Goal: Task Accomplishment & Management: Complete application form

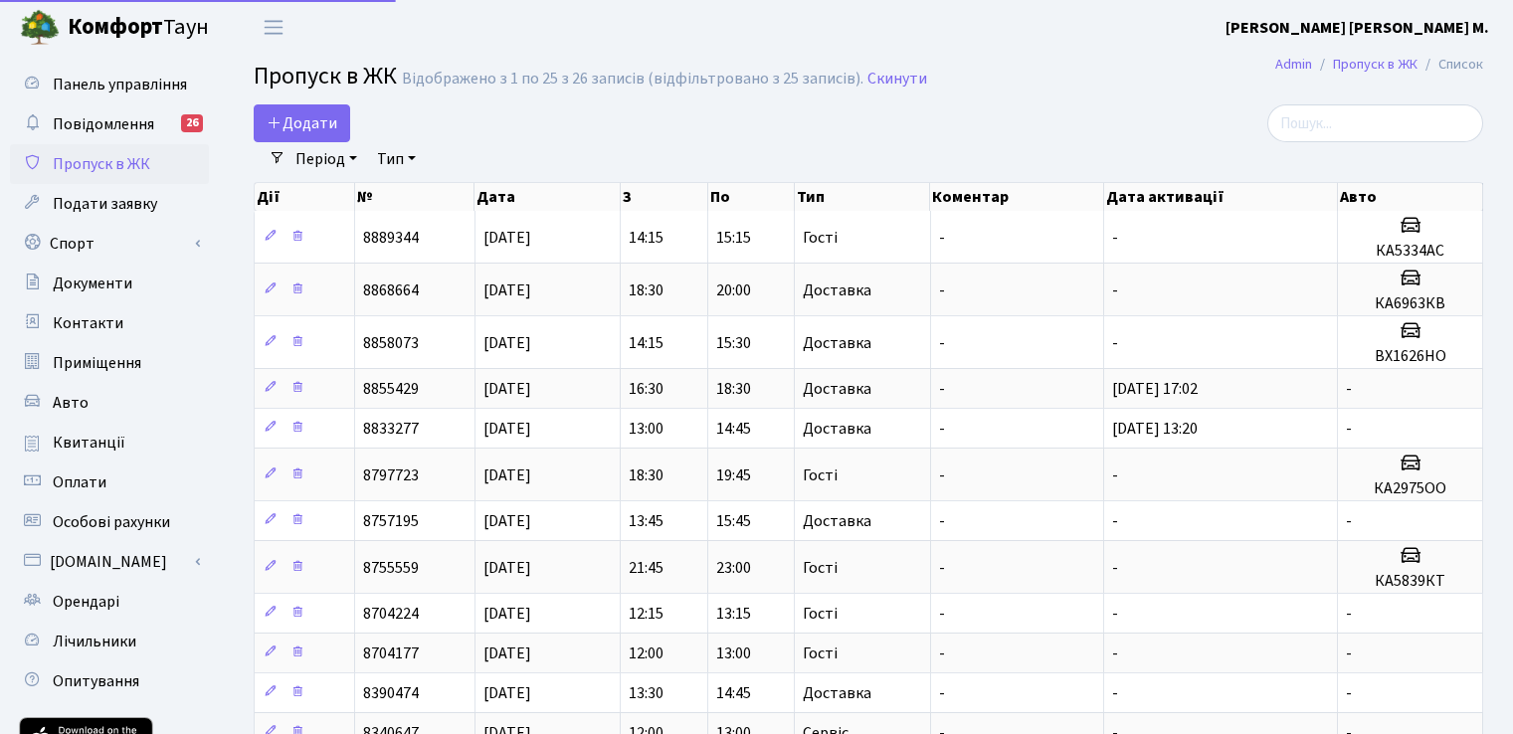
select select "25"
click at [306, 119] on span "Додати" at bounding box center [302, 123] width 71 height 22
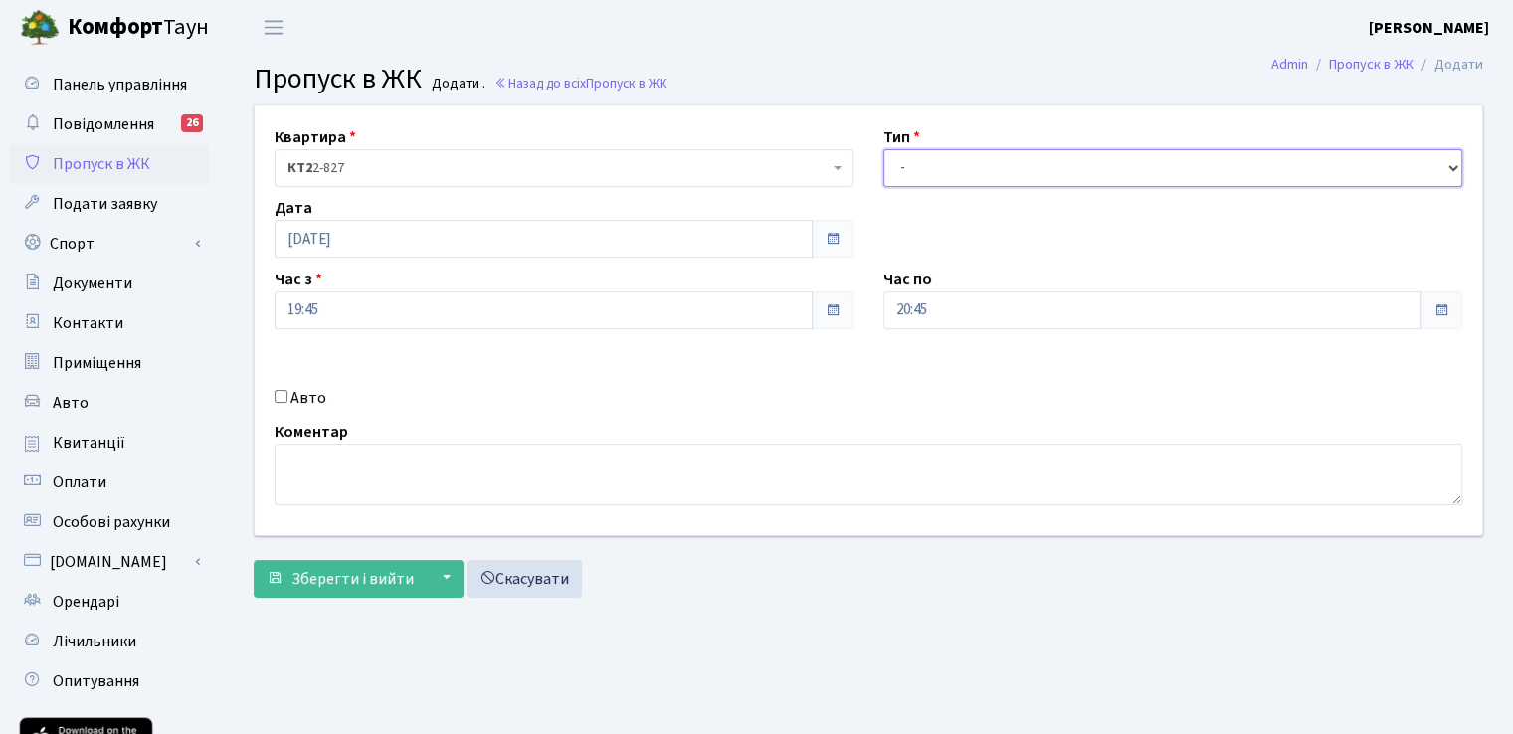
click at [1049, 160] on select "- Доставка Таксі Гості Сервіс" at bounding box center [1172, 168] width 579 height 38
select select "3"
click at [883, 149] on select "- Доставка Таксі Гості Сервіс" at bounding box center [1172, 168] width 579 height 38
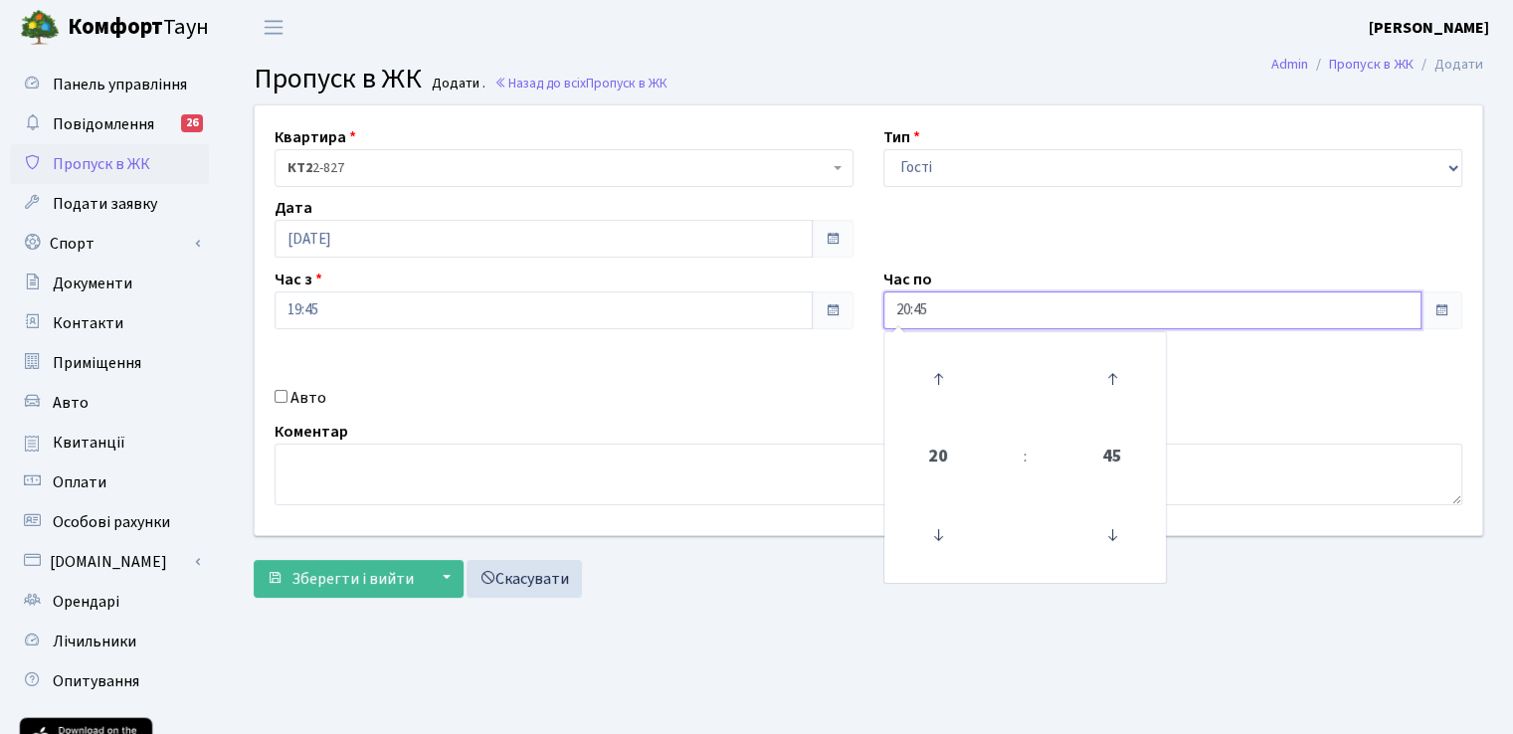
click at [1071, 307] on input "20:45" at bounding box center [1152, 310] width 538 height 38
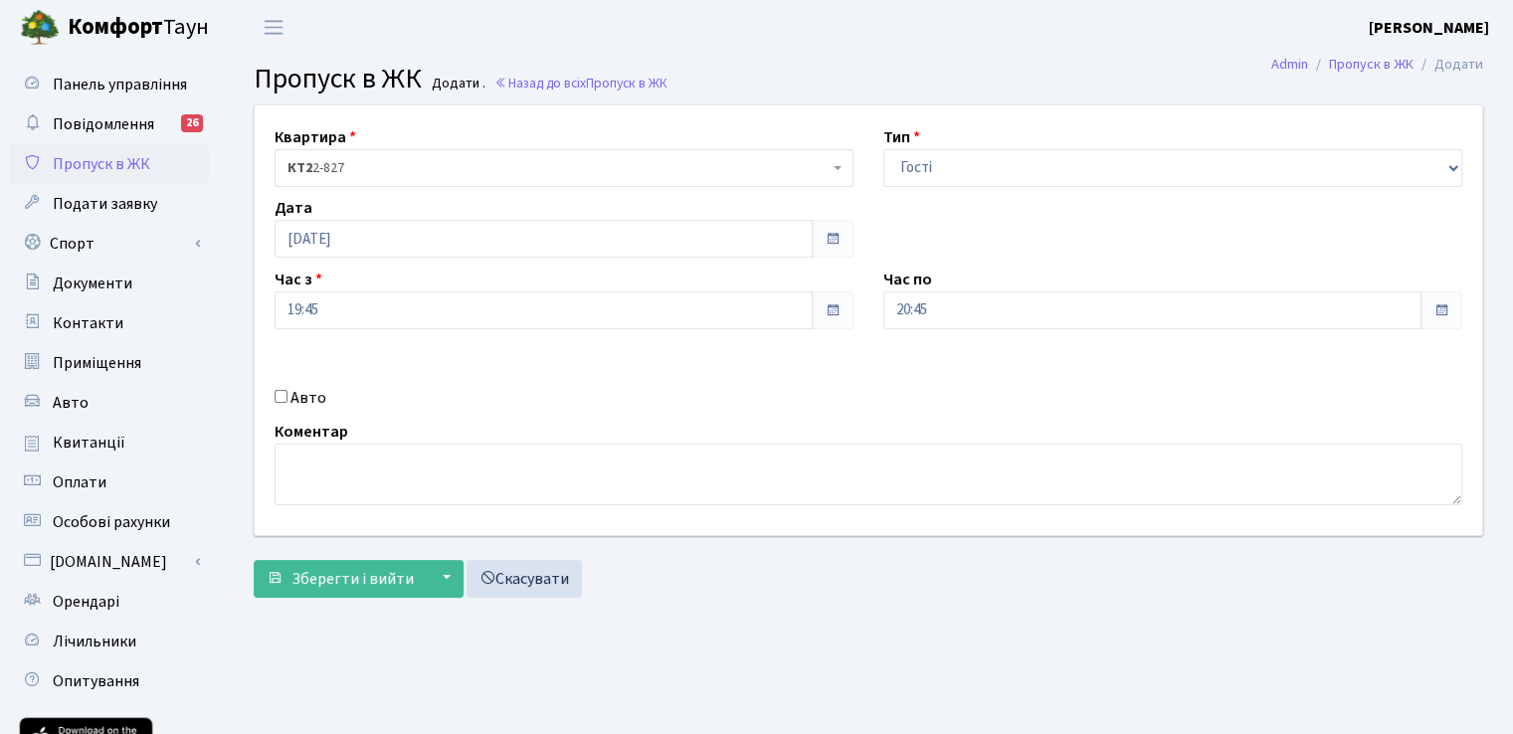
click at [1007, 224] on div "Квартира <b>КТ2</b>&nbsp;&nbsp;&nbsp;2-827 КТ2 2-827 Тип - Доставка Таксі Гості…" at bounding box center [868, 320] width 1257 height 430
click at [282, 399] on input "Авто" at bounding box center [281, 396] width 13 height 13
checkbox input "true"
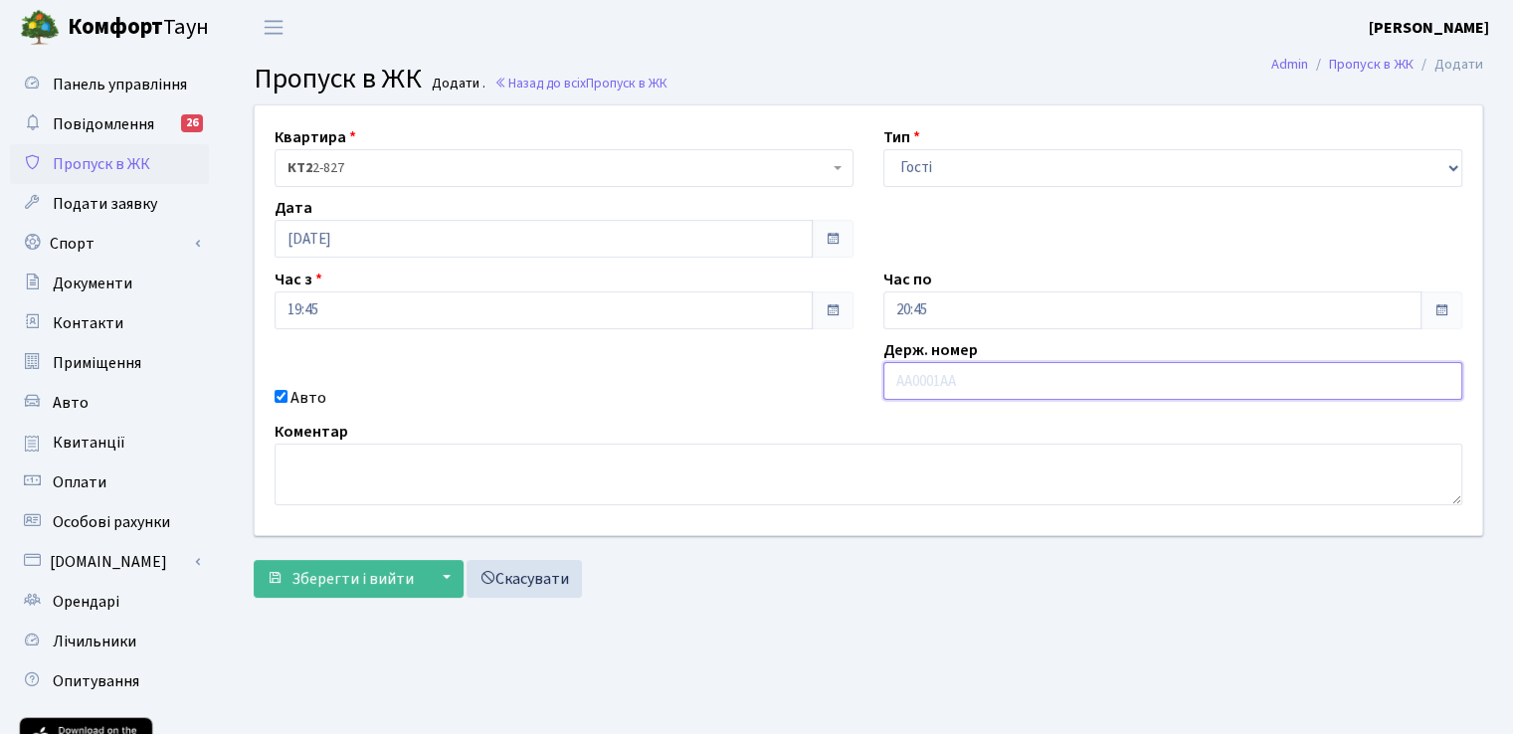
click at [1031, 372] on input "text" at bounding box center [1172, 381] width 579 height 38
type input "АА1432СІ"
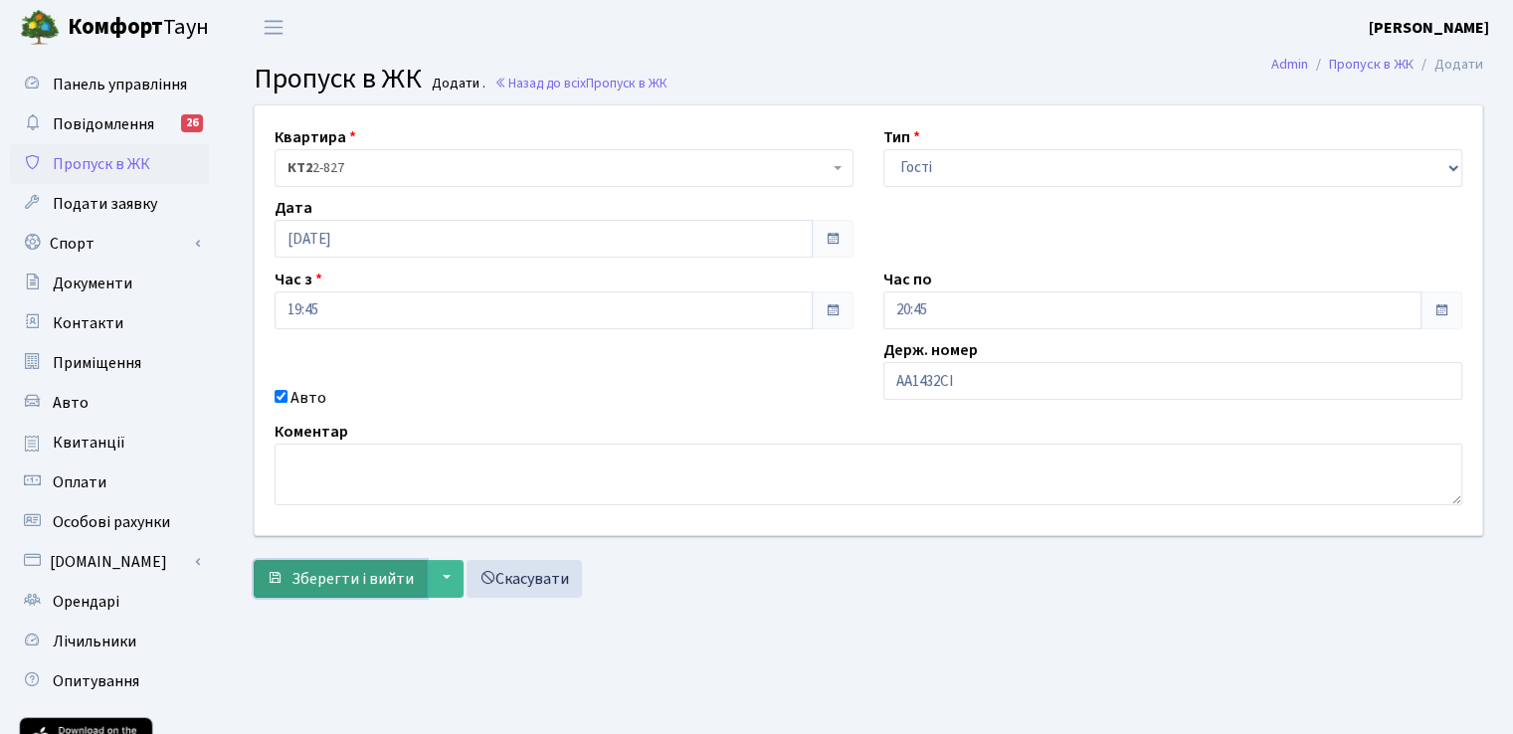
click at [315, 568] on span "Зберегти і вийти" at bounding box center [352, 579] width 122 height 22
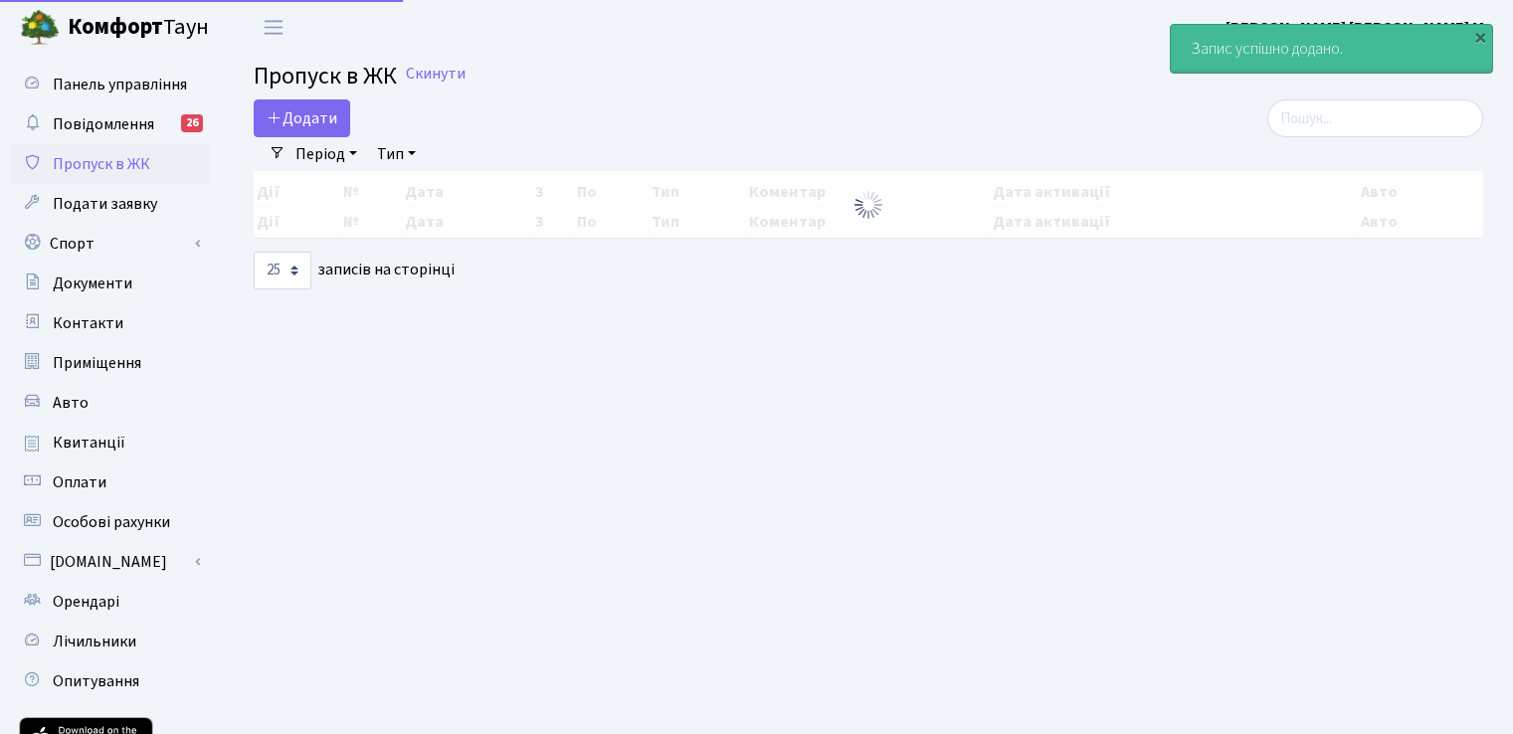
select select "25"
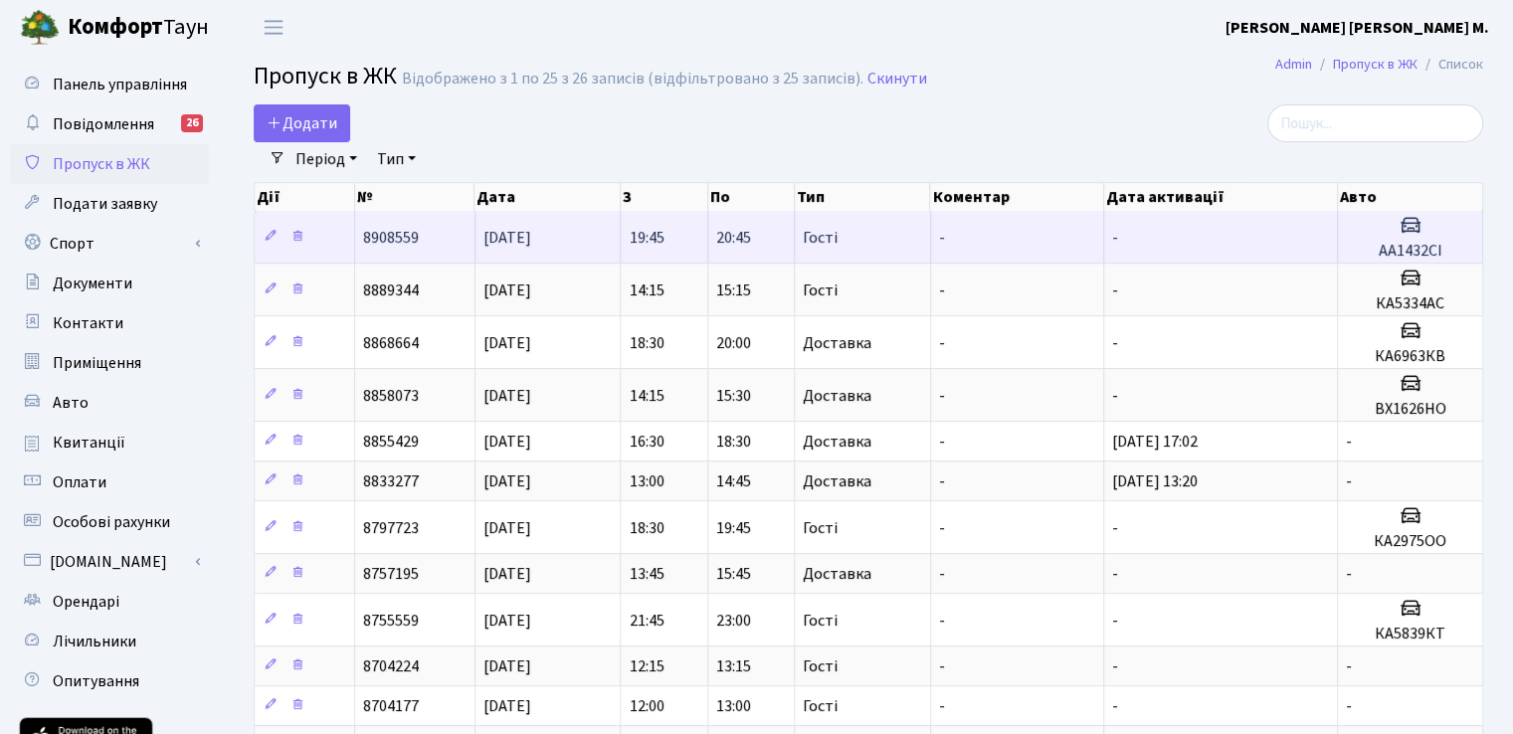
click at [735, 256] on td "20:45" at bounding box center [751, 237] width 87 height 52
